Goal: Information Seeking & Learning: Learn about a topic

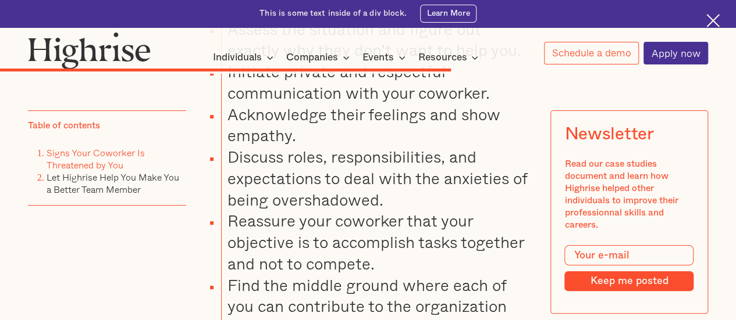
scroll to position [6628, 0]
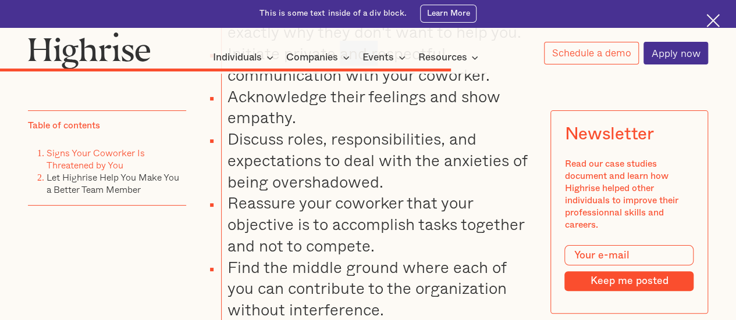
drag, startPoint x: 340, startPoint y: 126, endPoint x: 374, endPoint y: 133, distance: 34.4
click at [374, 86] on li "Initiate private and respectful communication with your coworker." at bounding box center [377, 64] width 312 height 43
drag, startPoint x: 347, startPoint y: 158, endPoint x: 379, endPoint y: 159, distance: 32.6
click at [379, 129] on li "Acknowledge their feelings and show empathy." at bounding box center [377, 107] width 312 height 43
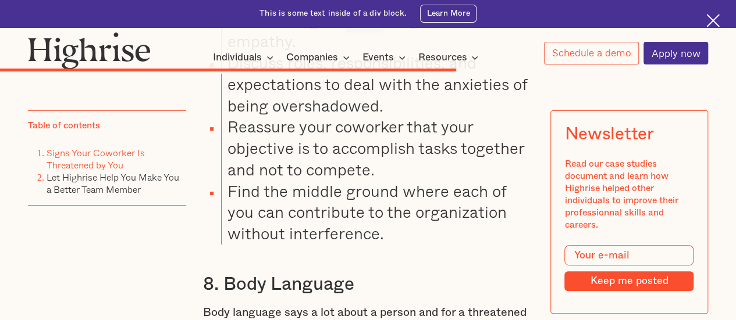
scroll to position [6686, 0]
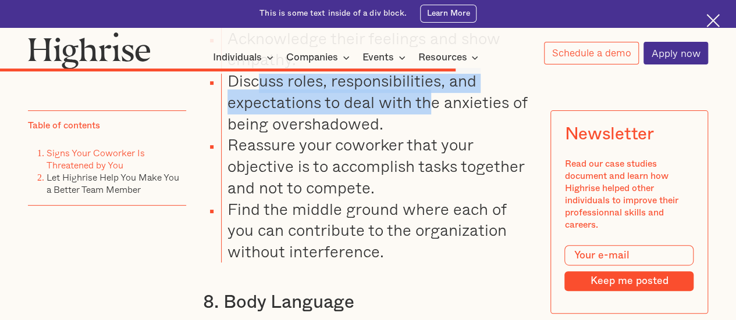
drag, startPoint x: 261, startPoint y: 149, endPoint x: 426, endPoint y: 172, distance: 166.1
click at [426, 134] on li "Discuss roles, responsibilities, and expectations to deal with the anxieties of…" at bounding box center [377, 102] width 312 height 64
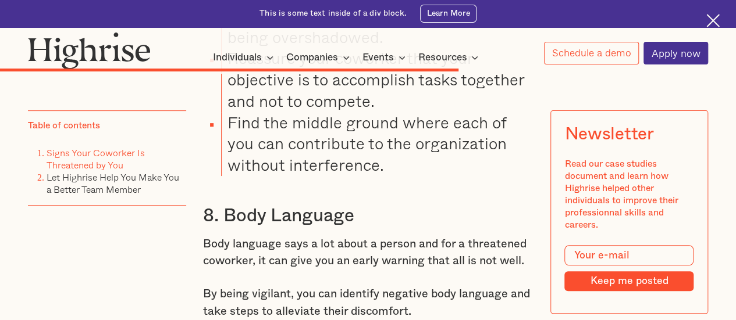
scroll to position [6802, 0]
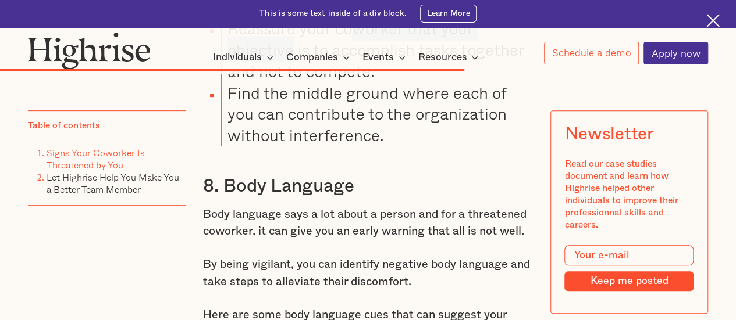
drag, startPoint x: 292, startPoint y: 115, endPoint x: 355, endPoint y: 100, distance: 65.2
click at [355, 82] on li "Reassure your coworker that your objective is to accomplish tasks together and …" at bounding box center [377, 50] width 312 height 64
drag, startPoint x: 312, startPoint y: 130, endPoint x: 399, endPoint y: 129, distance: 87.2
click at [399, 82] on li "Reassure your coworker that your objective is to accomplish tasks together and …" at bounding box center [377, 50] width 312 height 64
drag, startPoint x: 322, startPoint y: 141, endPoint x: 351, endPoint y: 147, distance: 29.8
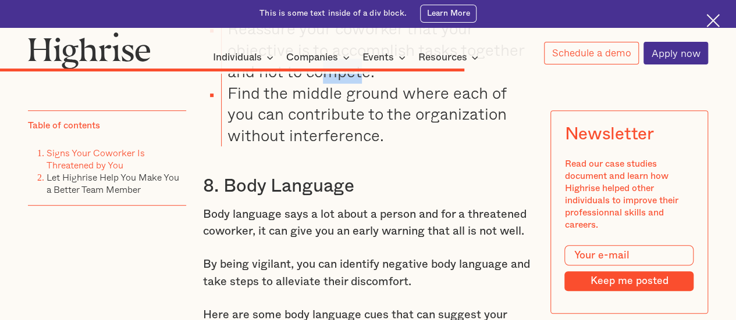
click at [358, 82] on li "Reassure your coworker that your objective is to accomplish tasks together and …" at bounding box center [377, 50] width 312 height 64
drag, startPoint x: 271, startPoint y: 165, endPoint x: 355, endPoint y: 167, distance: 83.8
click at [355, 147] on li "Find the middle ground where each of you can contribute to the organization wit…" at bounding box center [377, 115] width 312 height 64
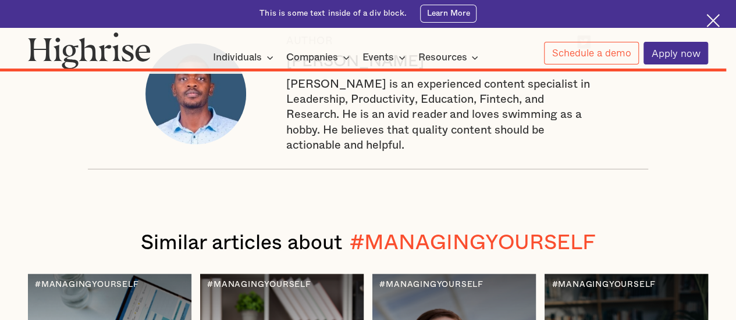
scroll to position [10175, 0]
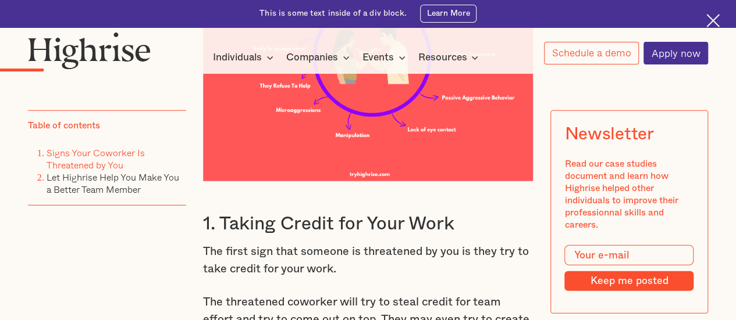
scroll to position [1454, 0]
